Goal: Transaction & Acquisition: Purchase product/service

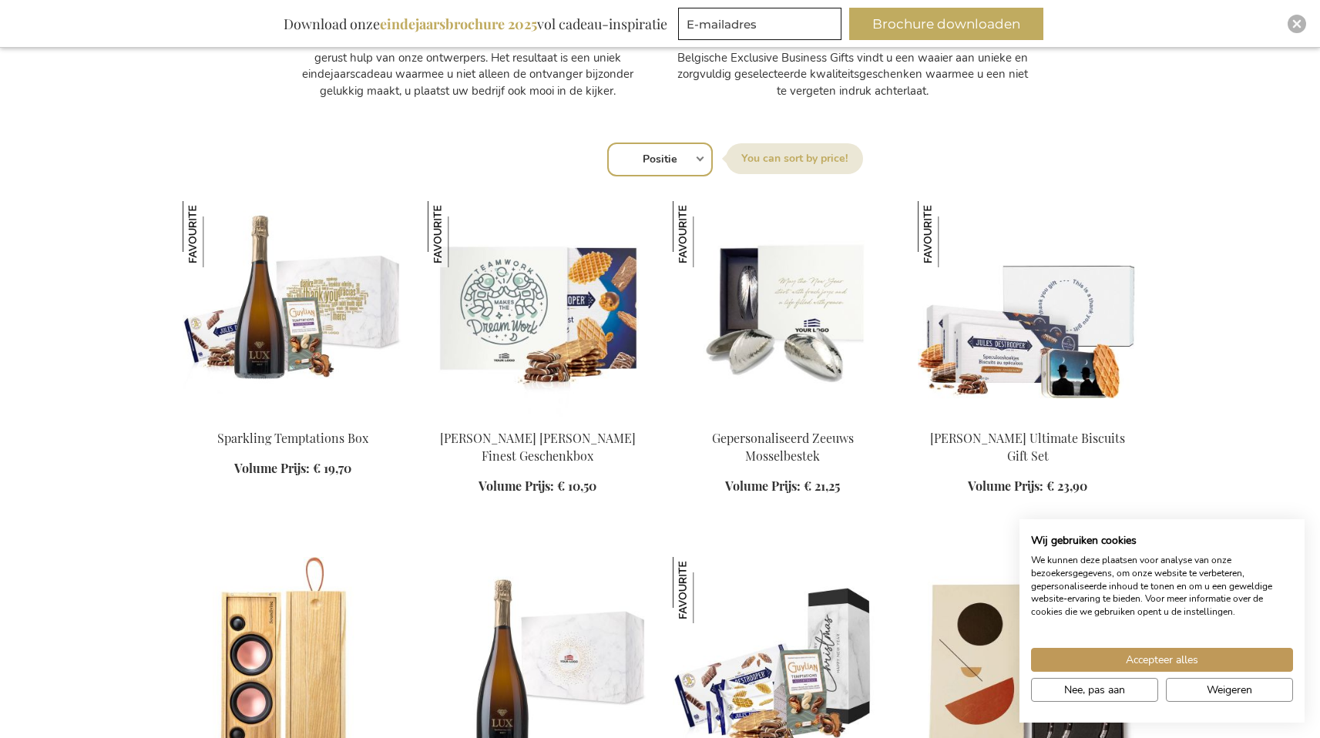
scroll to position [932, 0]
click at [1241, 657] on button "Accepteer alles" at bounding box center [1162, 660] width 262 height 24
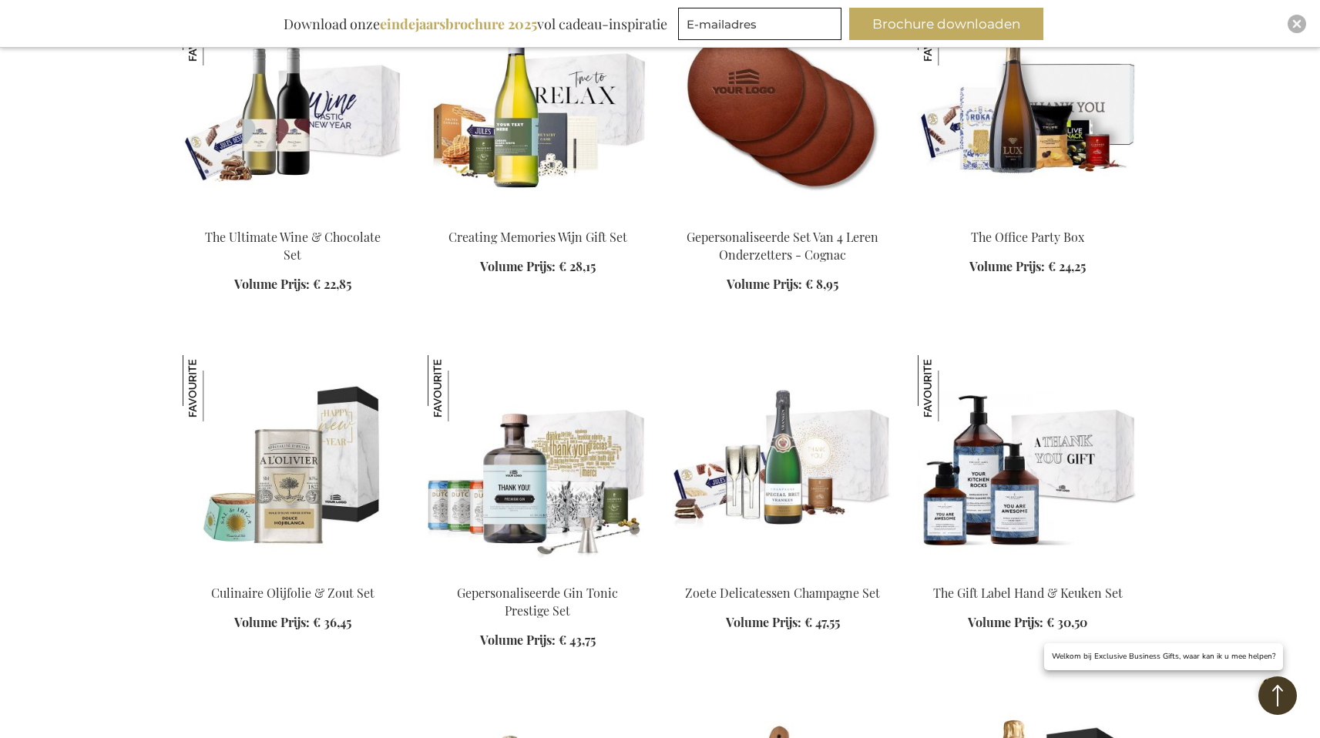
scroll to position [2226, 0]
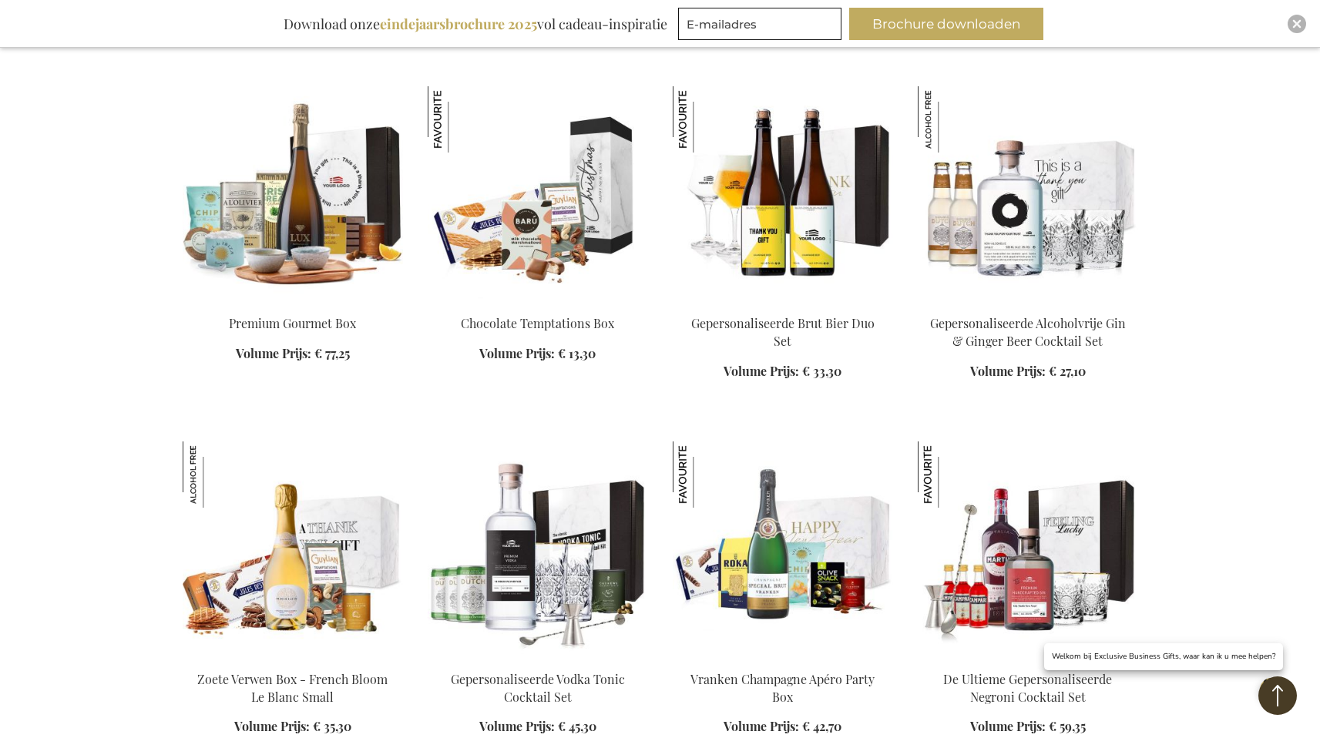
scroll to position [3898, 0]
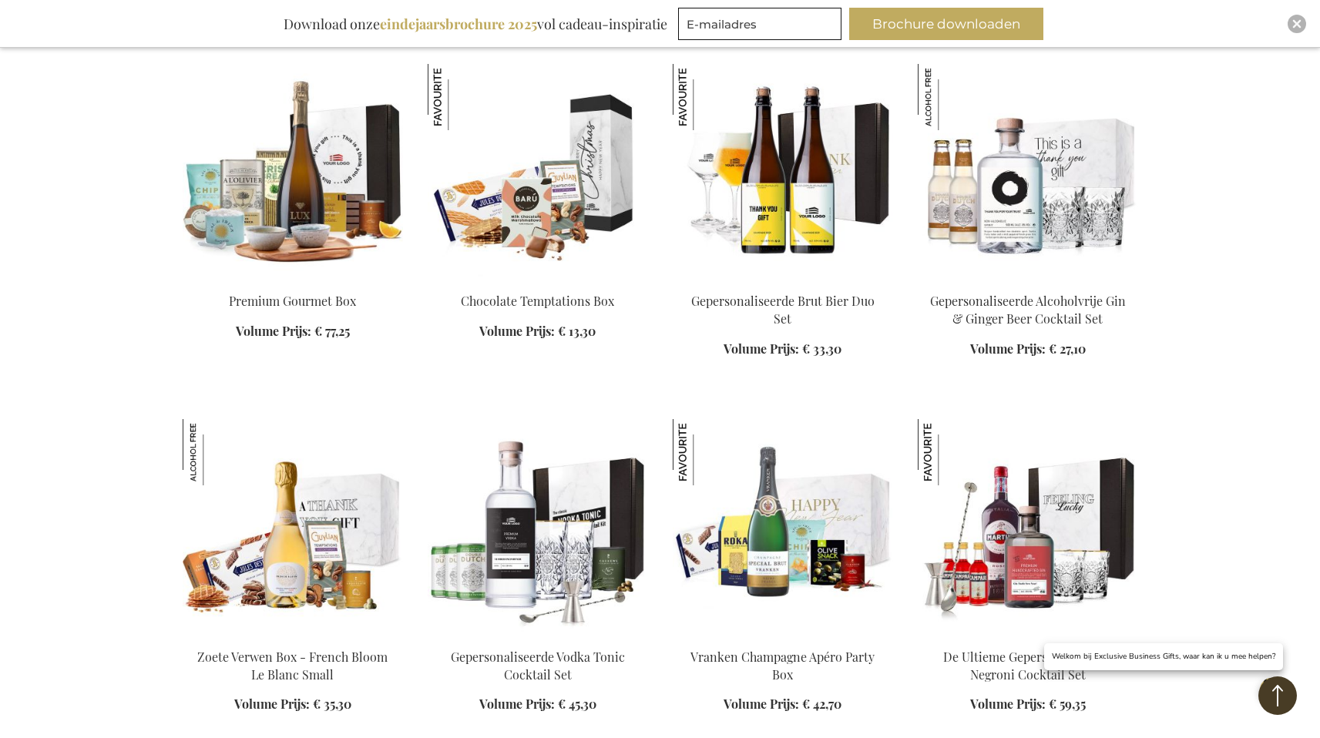
click at [573, 111] on img at bounding box center [538, 172] width 220 height 216
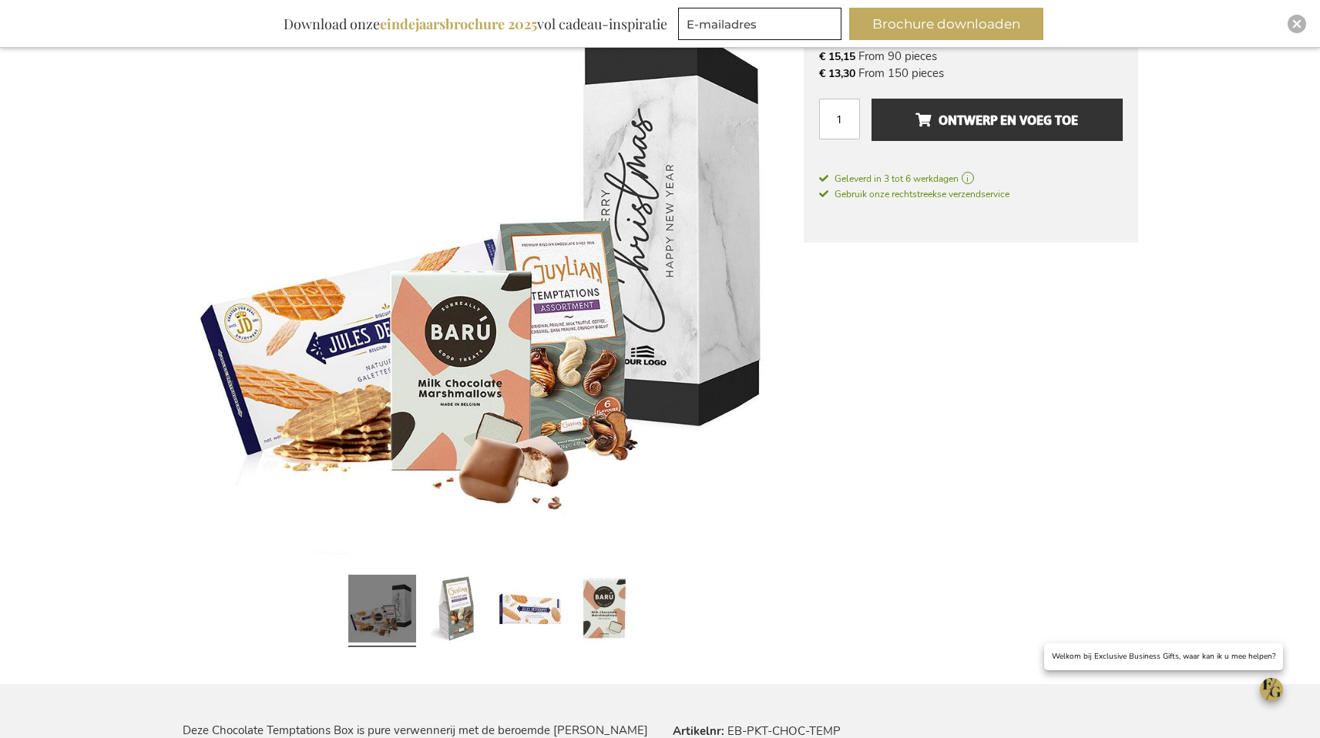
scroll to position [326, 0]
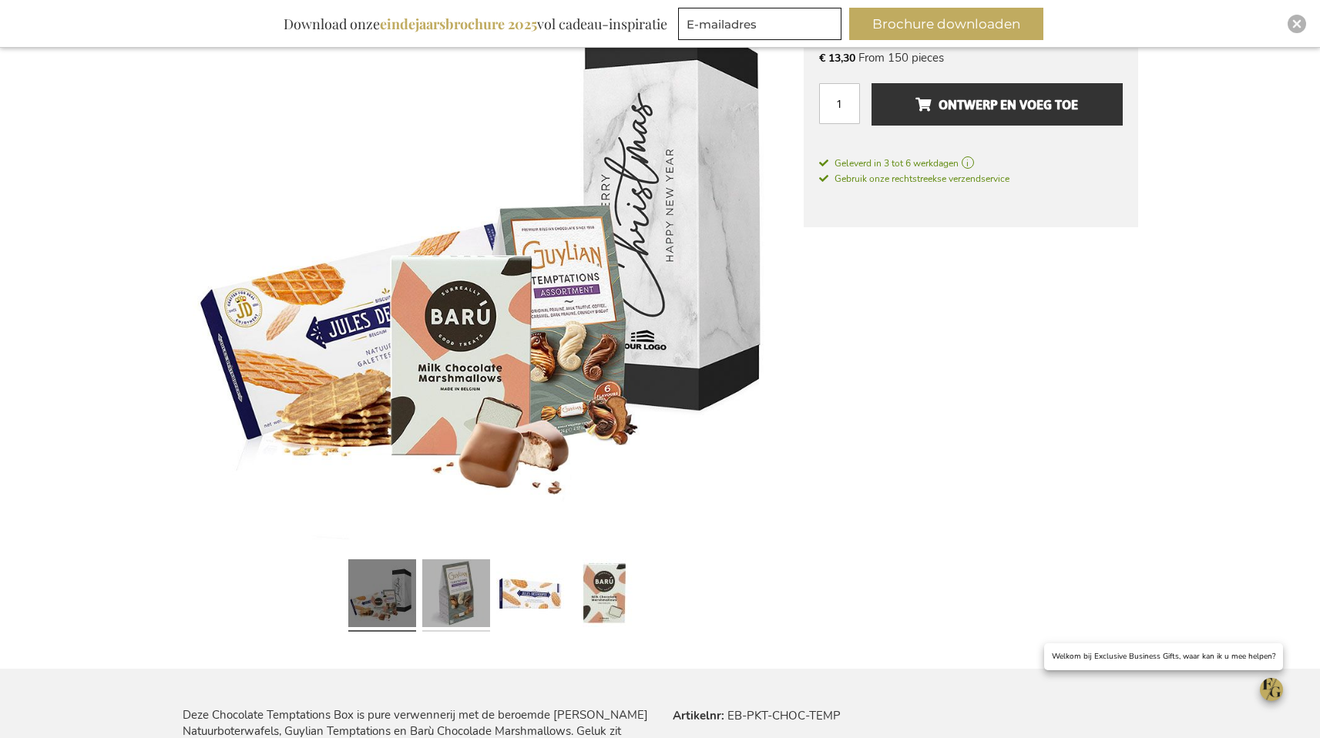
click at [455, 591] on link at bounding box center [456, 595] width 68 height 85
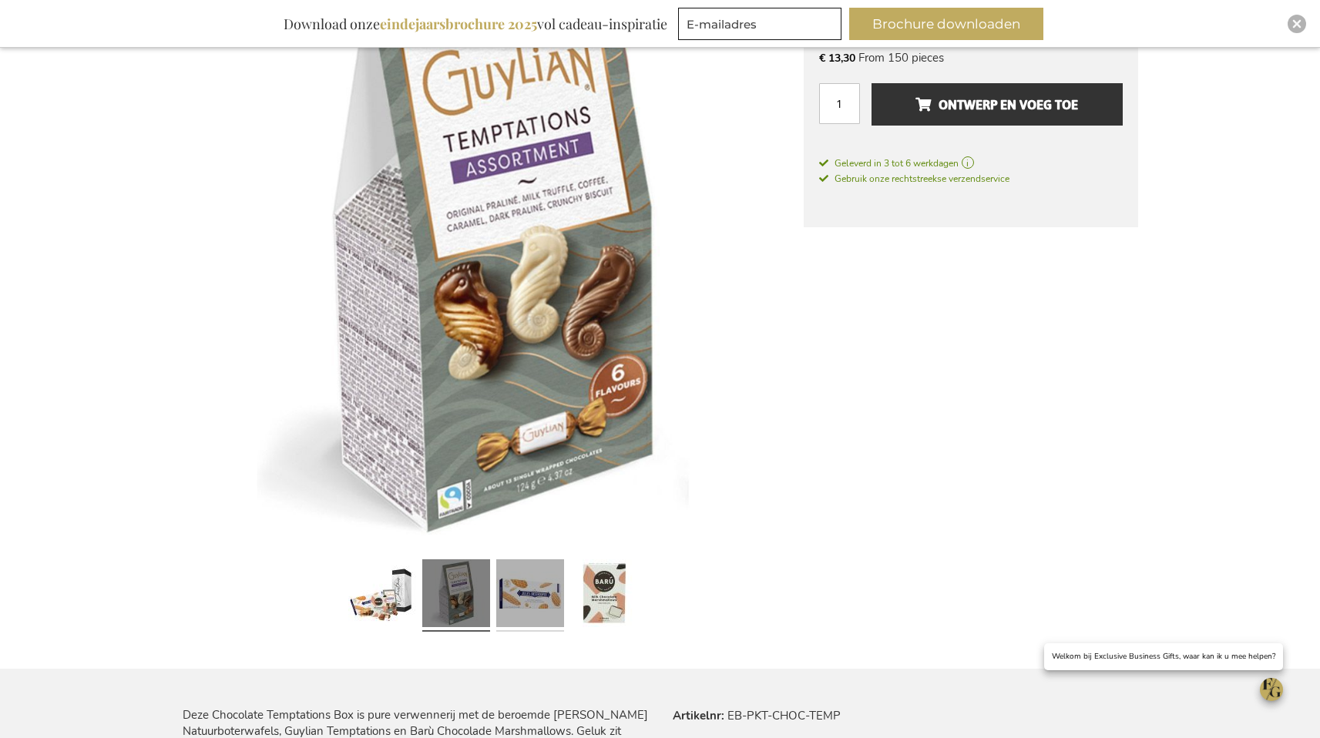
click at [518, 592] on link at bounding box center [530, 595] width 68 height 85
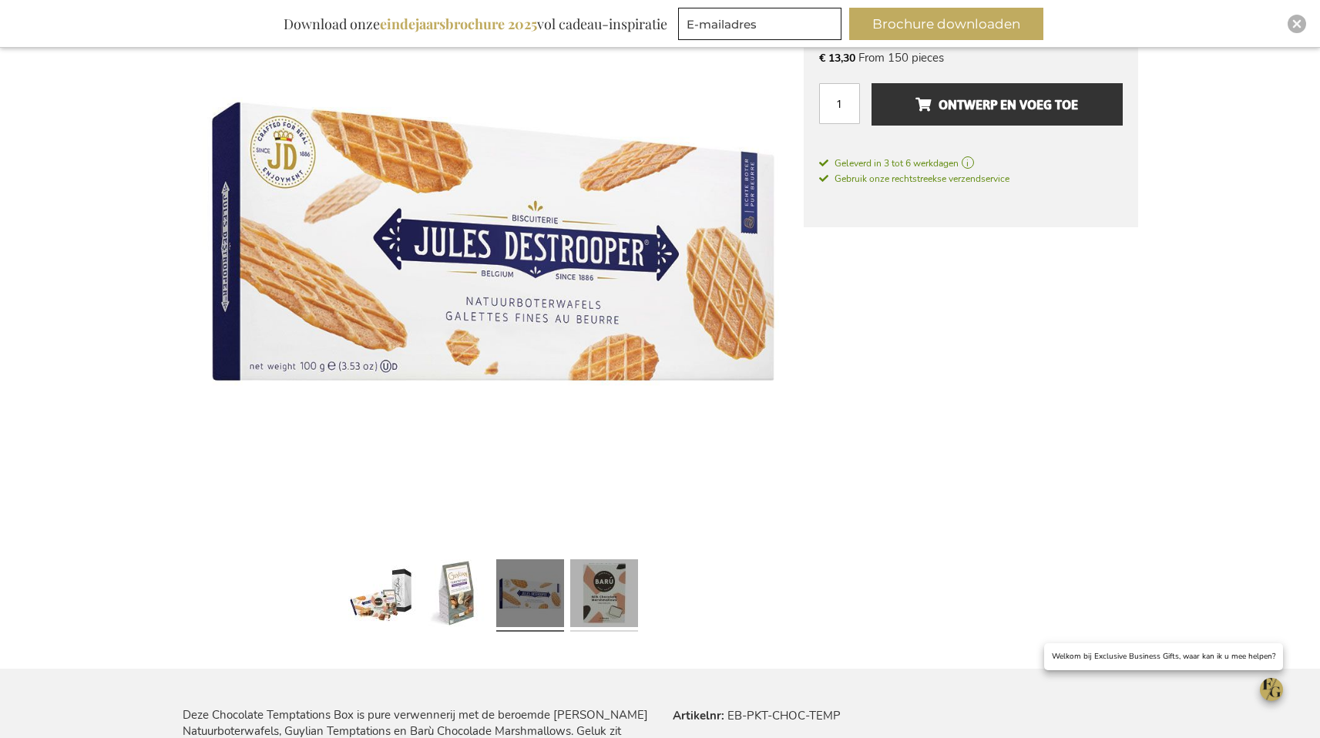
click at [572, 592] on link at bounding box center [604, 595] width 68 height 85
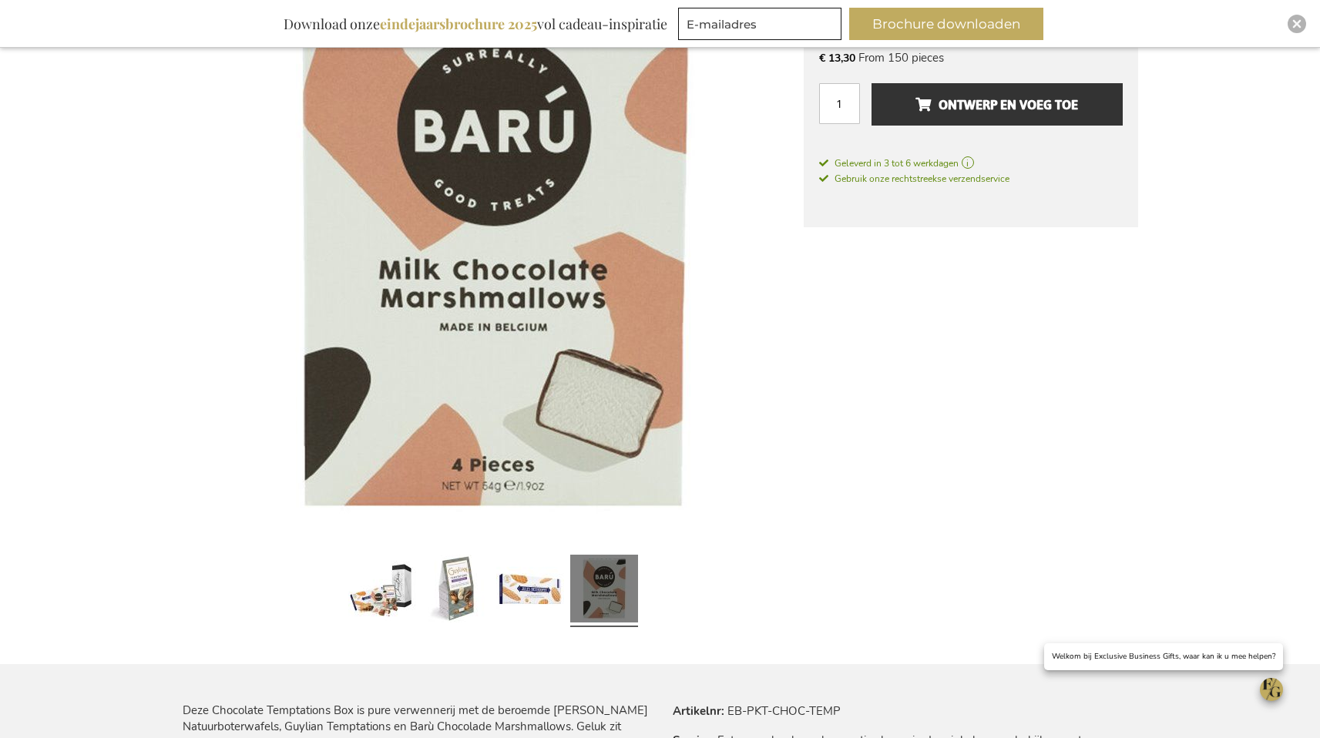
click at [418, 596] on div at bounding box center [382, 591] width 74 height 85
click at [386, 600] on link at bounding box center [382, 591] width 68 height 85
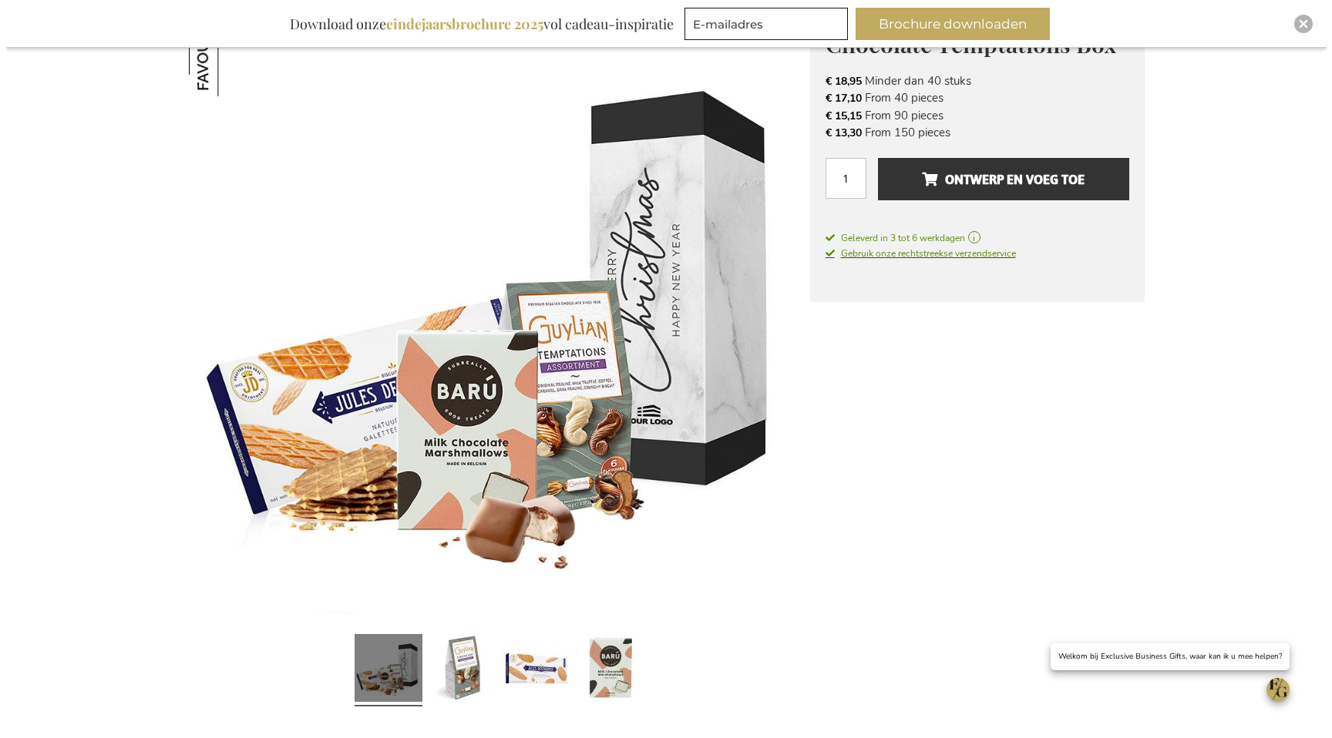
scroll to position [123, 0]
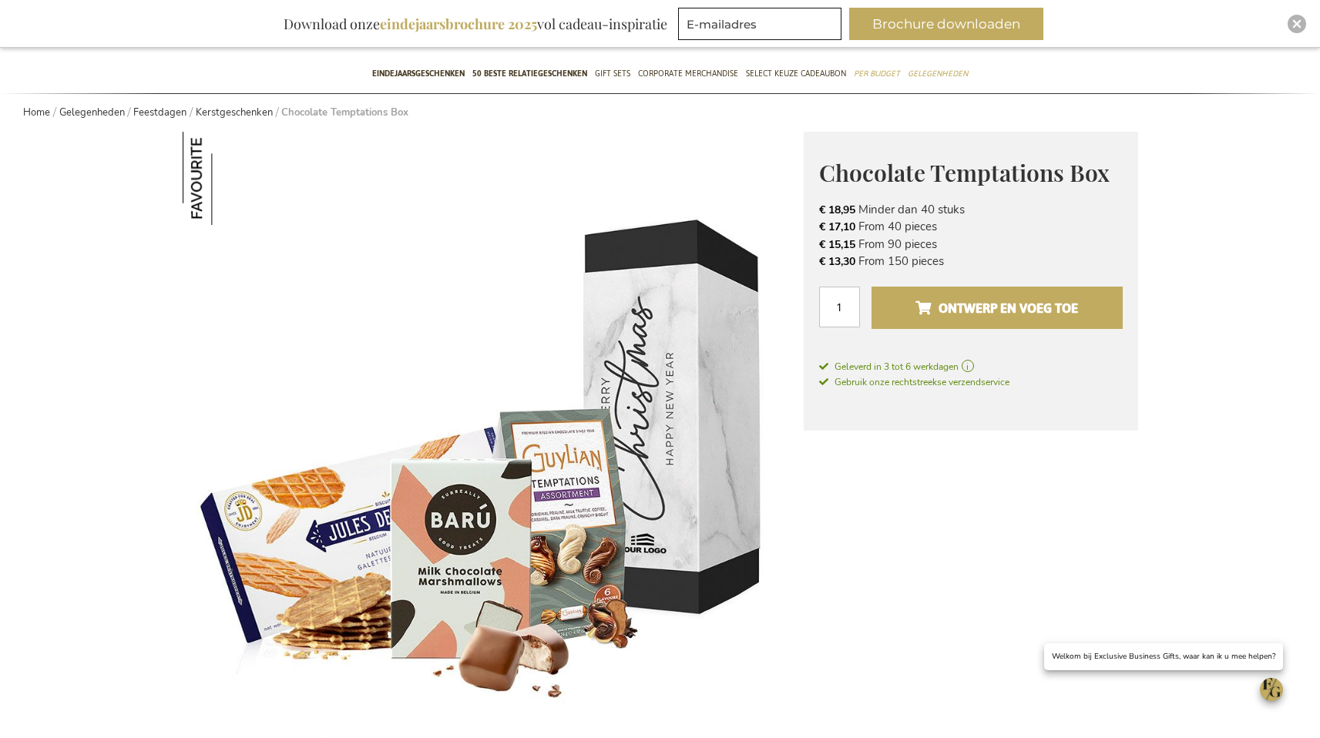
click at [1013, 305] on span "Ontwerp en voeg toe" at bounding box center [997, 308] width 163 height 25
click at [1068, 315] on span "Ontwerp en voeg toe" at bounding box center [997, 308] width 163 height 25
